Goal: Information Seeking & Learning: Learn about a topic

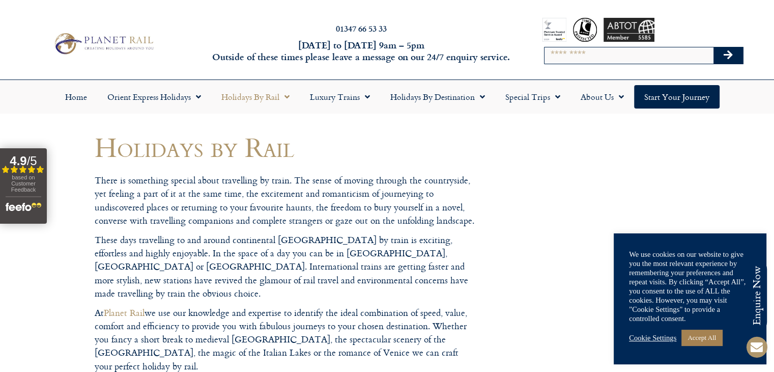
click at [637, 336] on link "Cookie Settings" at bounding box center [652, 337] width 47 height 9
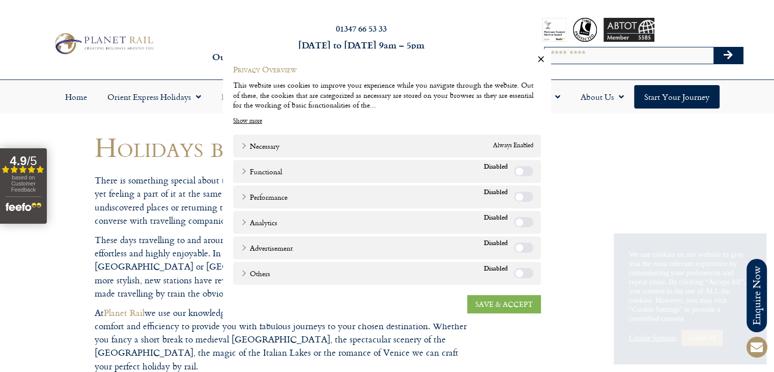
click at [494, 311] on link "SAVE & ACCEPT" at bounding box center [504, 303] width 74 height 18
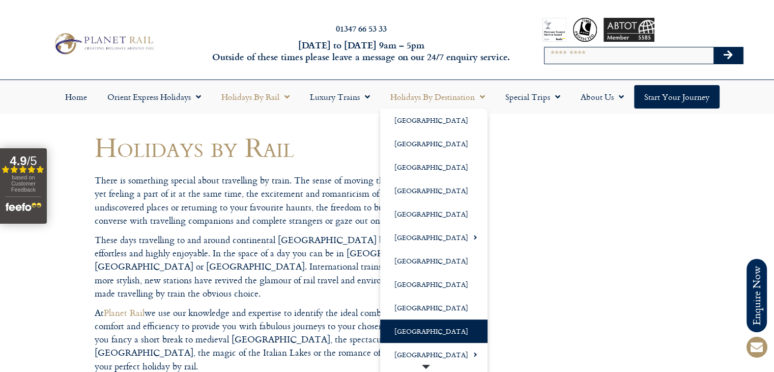
click at [394, 332] on link "[GEOGRAPHIC_DATA]" at bounding box center [433, 330] width 107 height 23
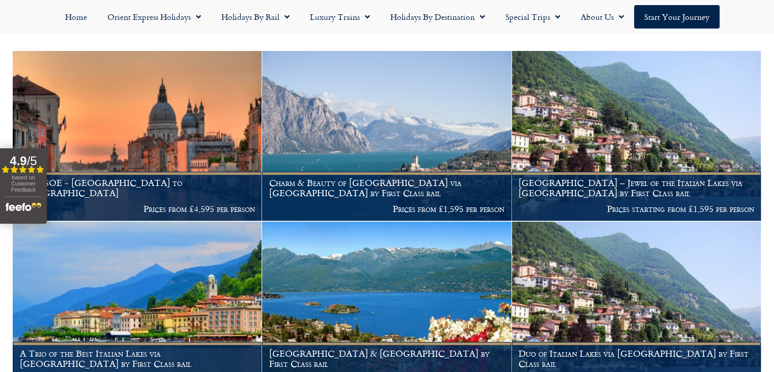
scroll to position [301, 0]
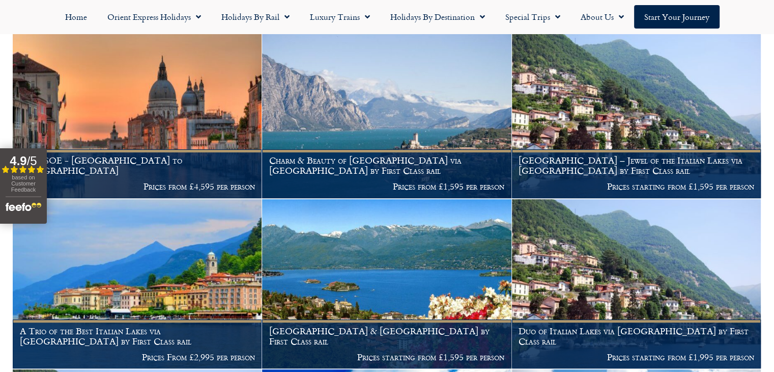
drag, startPoint x: 776, startPoint y: 47, endPoint x: 776, endPoint y: 92, distance: 44.3
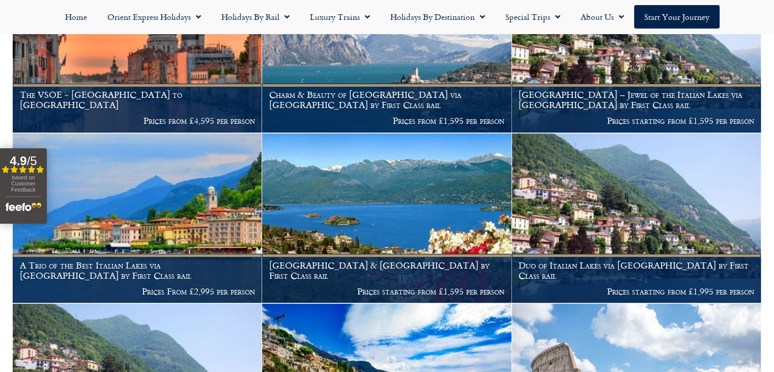
scroll to position [413, 0]
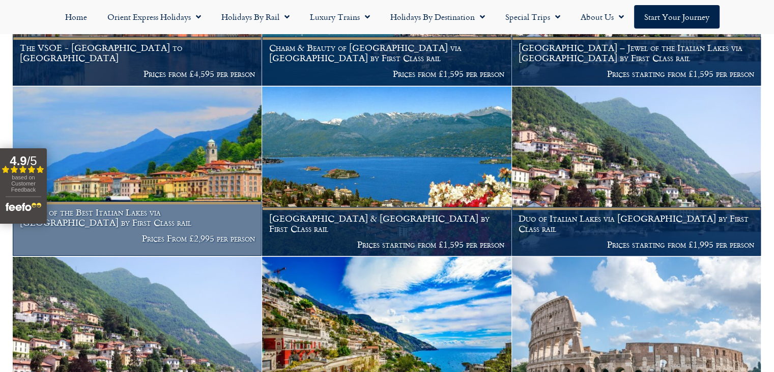
click at [91, 210] on h1 "A Trio of the Best Italian Lakes via Locarno by First Class rail" at bounding box center [137, 217] width 235 height 20
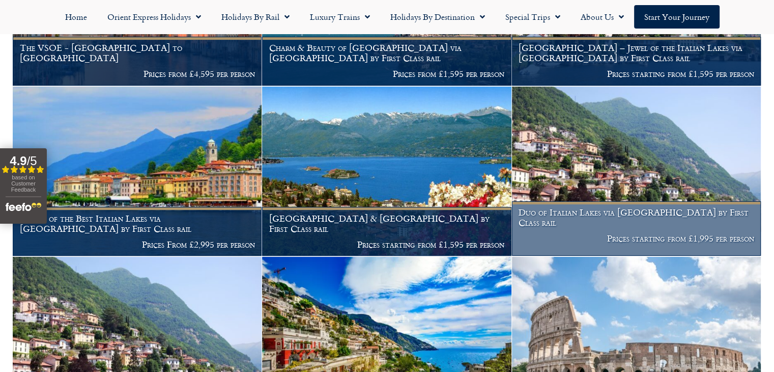
click at [618, 195] on img at bounding box center [636, 171] width 249 height 169
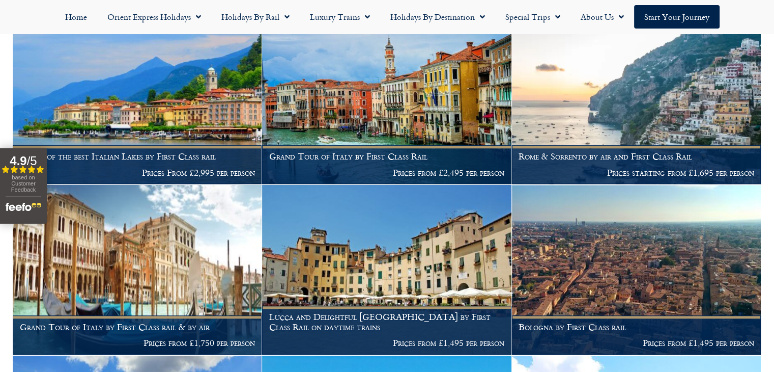
scroll to position [994, 0]
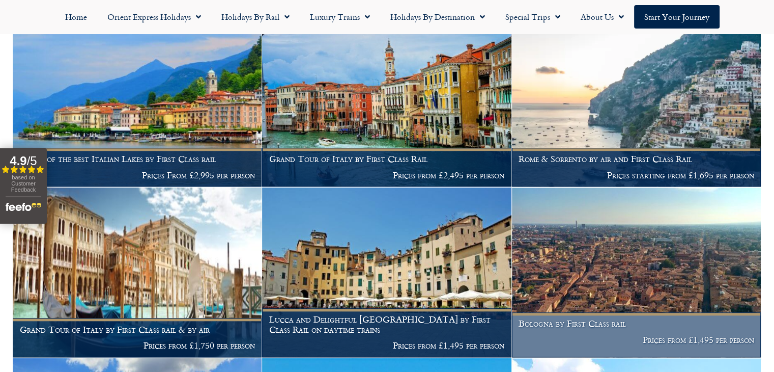
drag, startPoint x: 569, startPoint y: 224, endPoint x: 568, endPoint y: 323, distance: 98.8
click at [568, 323] on h1 "Bologna by First Class rail" at bounding box center [636, 323] width 235 height 10
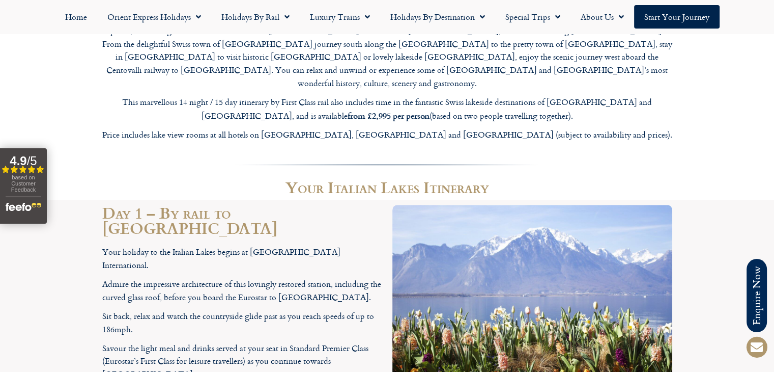
scroll to position [1202, 0]
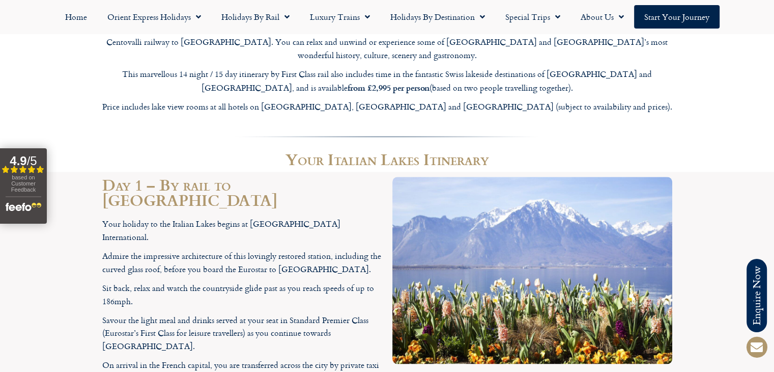
drag, startPoint x: 780, startPoint y: 20, endPoint x: 762, endPoint y: 107, distance: 88.8
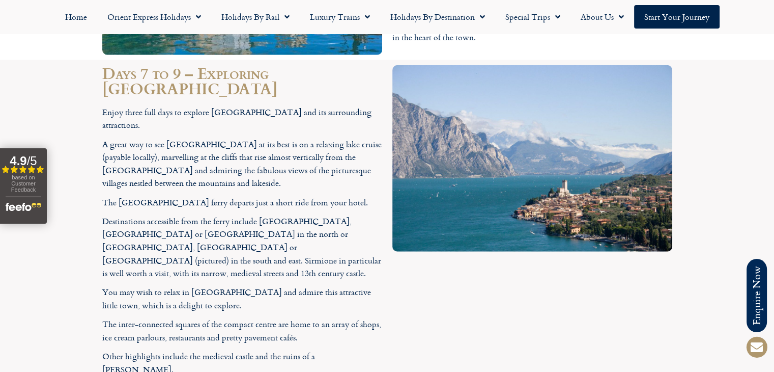
scroll to position [2668, 0]
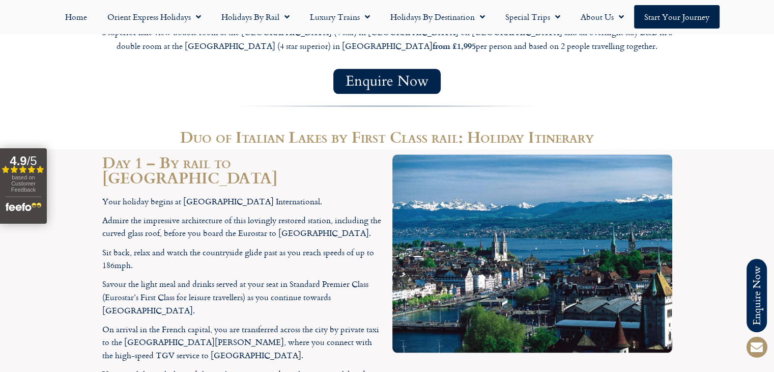
scroll to position [1193, 0]
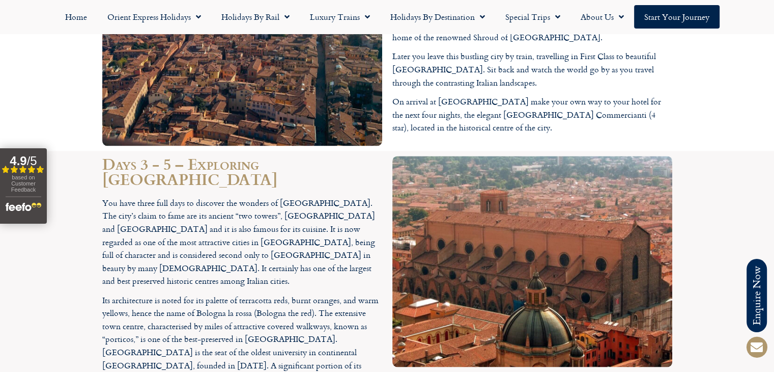
scroll to position [1422, 0]
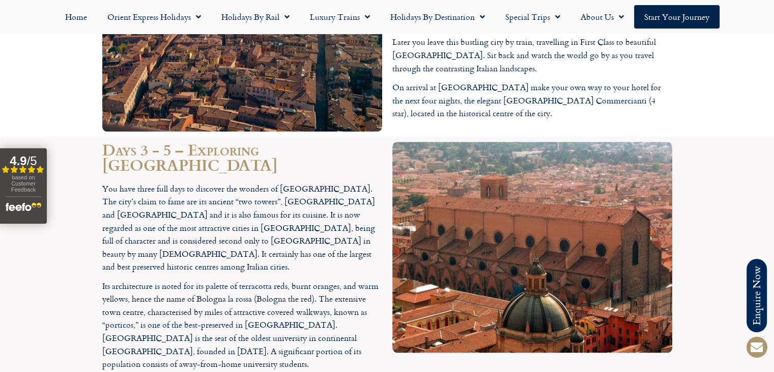
drag, startPoint x: 777, startPoint y: 26, endPoint x: 768, endPoint y: 200, distance: 173.8
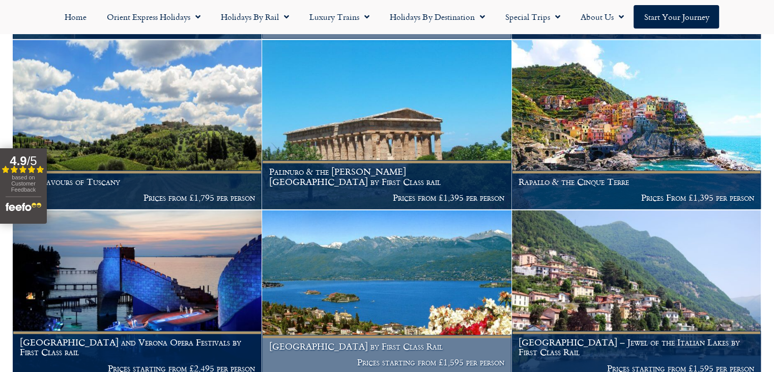
scroll to position [1016, 0]
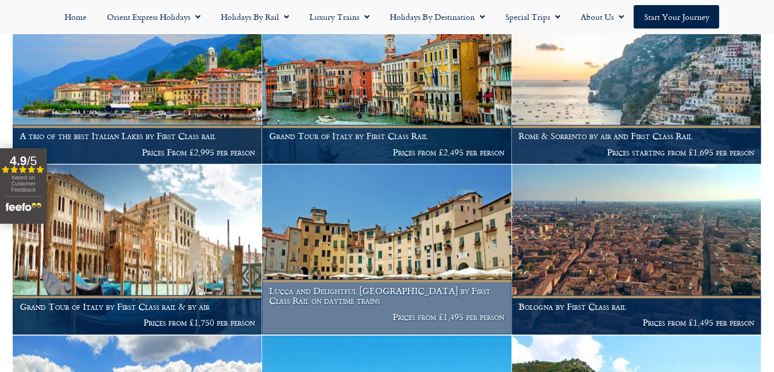
drag, startPoint x: 778, startPoint y: 181, endPoint x: 305, endPoint y: 269, distance: 481.1
click at [305, 269] on div "Italy Discover an intoxicating mix of romance, history, culture and gastronomy.…" at bounding box center [387, 66] width 749 height 1900
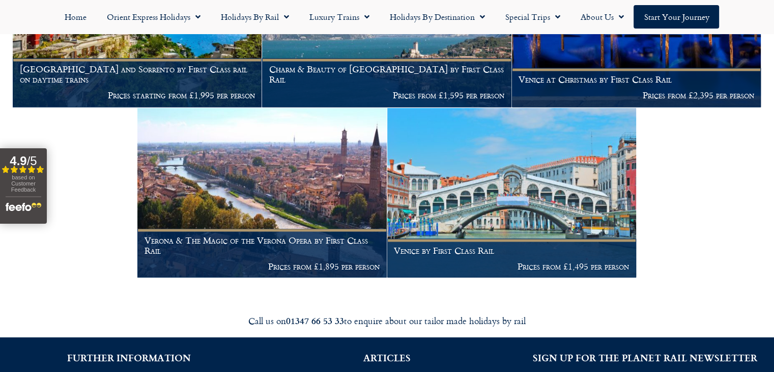
scroll to position [1760, 0]
